Goal: Find specific page/section: Find specific page/section

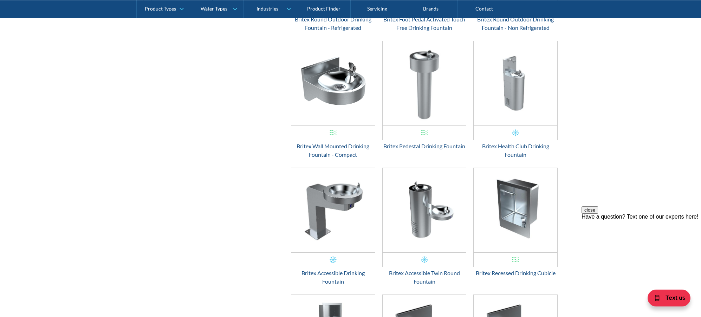
scroll to position [388, 0]
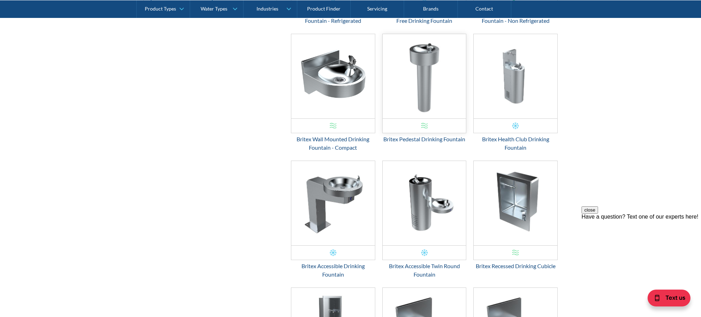
click at [446, 129] on div "Email Form 3" at bounding box center [425, 125] width 84 height 14
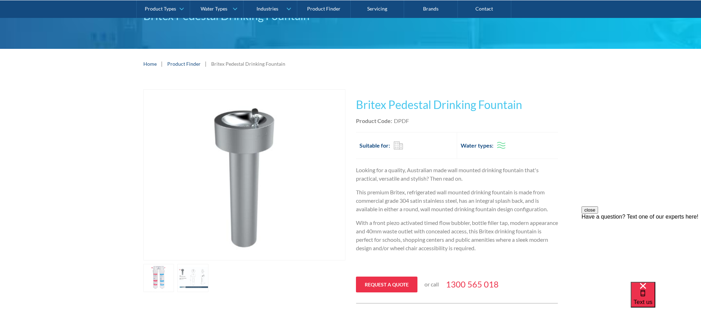
click at [192, 277] on link "open lightbox" at bounding box center [192, 278] width 31 height 28
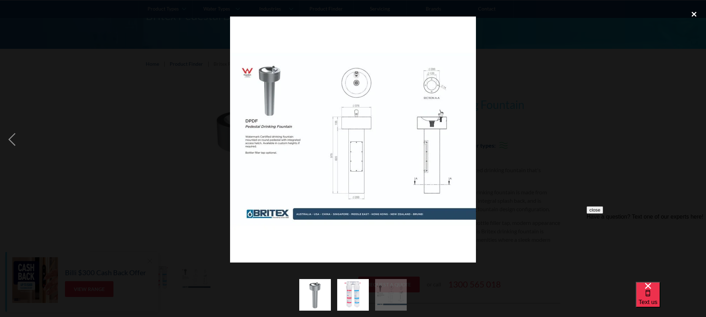
click at [696, 14] on div "close lightbox" at bounding box center [694, 13] width 24 height 15
